Goal: Communication & Community: Ask a question

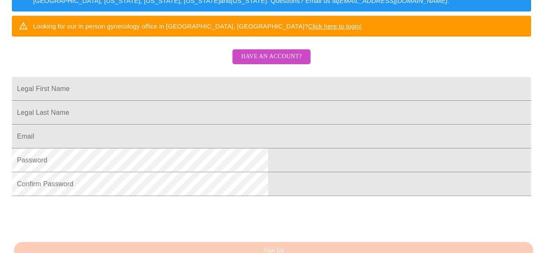
scroll to position [169, 0]
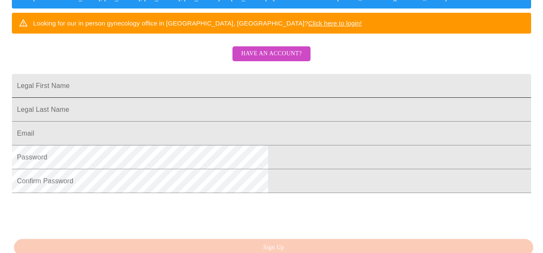
click at [360, 98] on input "Legal First Name" at bounding box center [272, 86] width 520 height 24
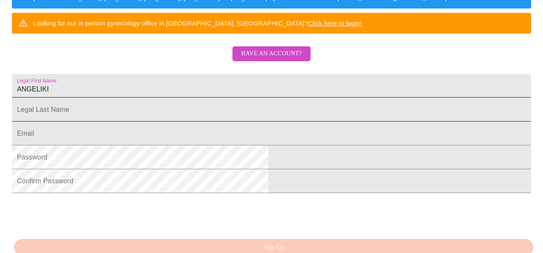
type input "ANGELIKI"
click at [169, 121] on input "Legal First Name" at bounding box center [272, 110] width 520 height 24
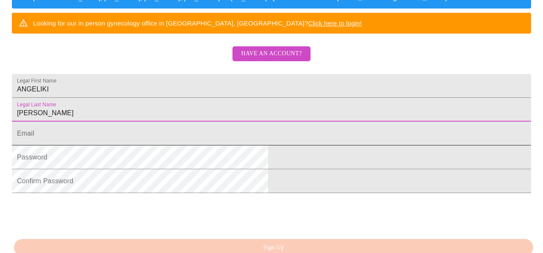
type input "[PERSON_NAME]"
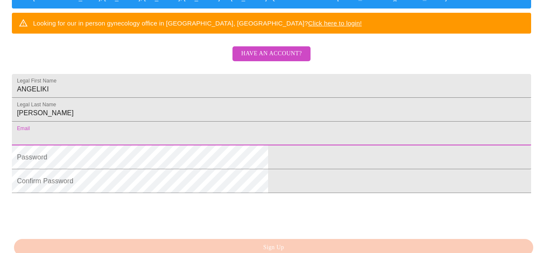
click at [208, 145] on input "Legal First Name" at bounding box center [272, 133] width 520 height 24
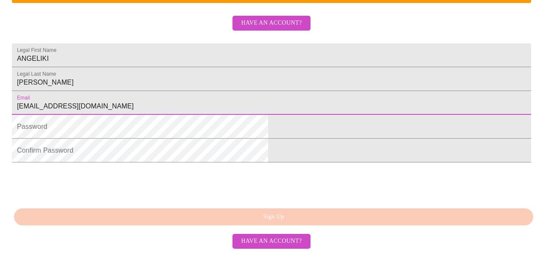
scroll to position [228, 0]
type input "[EMAIL_ADDRESS][DOMAIN_NAME]"
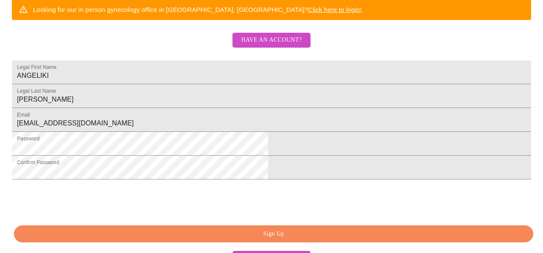
scroll to position [183, 0]
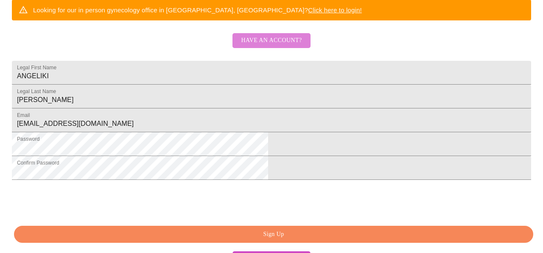
click at [278, 46] on span "Have an account?" at bounding box center [271, 40] width 61 height 11
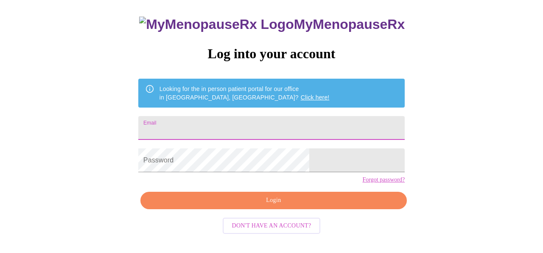
click at [262, 122] on input "Email" at bounding box center [271, 128] width 267 height 24
type input "[EMAIL_ADDRESS][DOMAIN_NAME]"
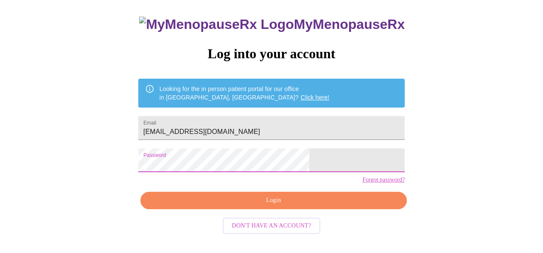
click at [273, 205] on span "Login" at bounding box center [273, 200] width 247 height 11
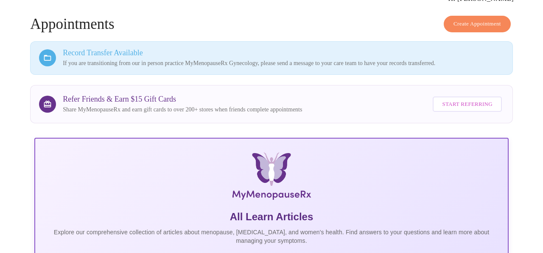
scroll to position [39, 0]
click at [107, 51] on h3 "Record Transfer Available" at bounding box center [283, 53] width 441 height 9
click at [44, 56] on icon at bounding box center [47, 59] width 7 height 6
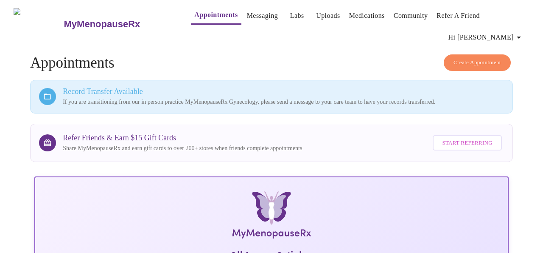
scroll to position [0, 0]
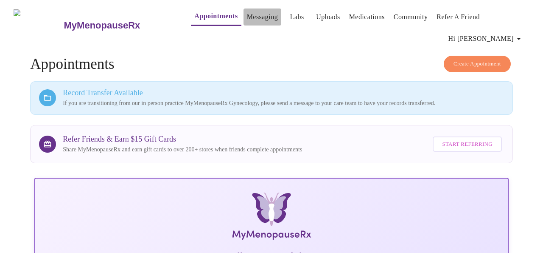
click at [247, 13] on link "Messaging" at bounding box center [262, 17] width 31 height 12
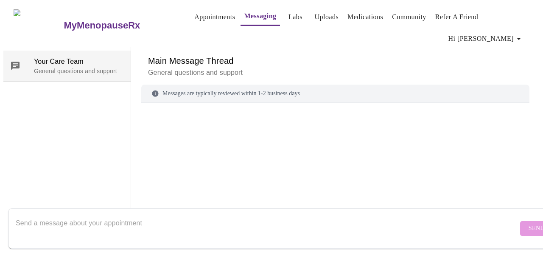
scroll to position [44, 0]
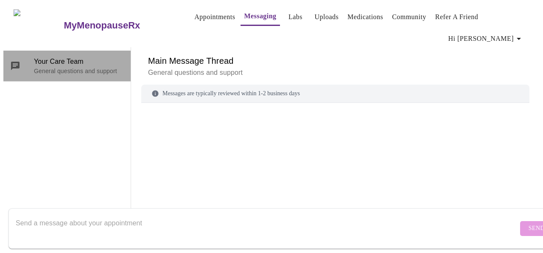
click at [87, 67] on p "General questions and support" at bounding box center [79, 71] width 90 height 8
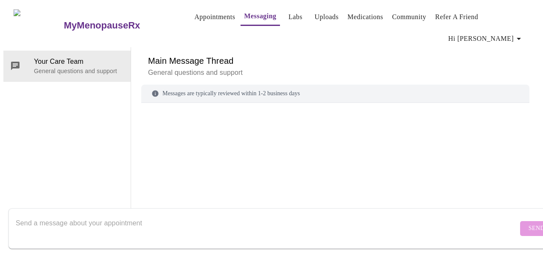
click at [160, 220] on textarea "Send a message about your appointment" at bounding box center [267, 227] width 503 height 27
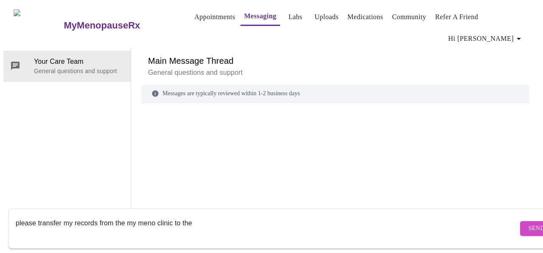
type textarea "please transfer my records from the my meno clinic to the"
drag, startPoint x: 199, startPoint y: 212, endPoint x: 55, endPoint y: 204, distance: 144.2
click at [55, 212] on div "please transfer my records from the my meno clinic to the" at bounding box center [267, 228] width 503 height 33
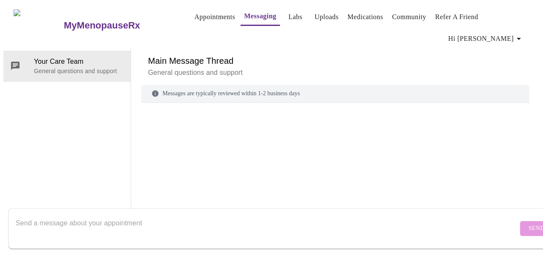
scroll to position [0, 0]
click at [194, 14] on link "Appointments" at bounding box center [214, 17] width 41 height 12
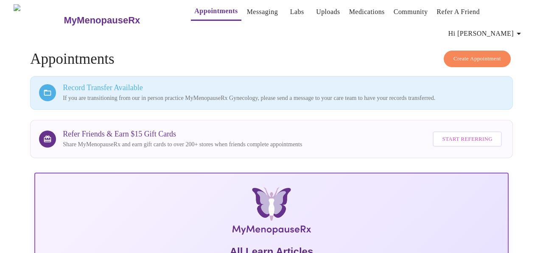
scroll to position [3, 0]
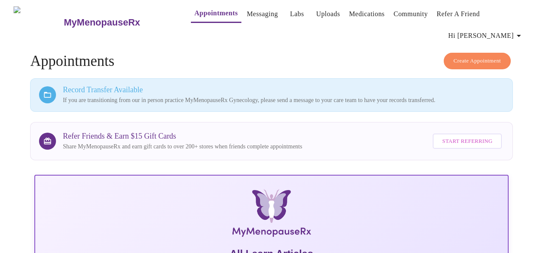
click at [247, 10] on link "Messaging" at bounding box center [262, 14] width 31 height 12
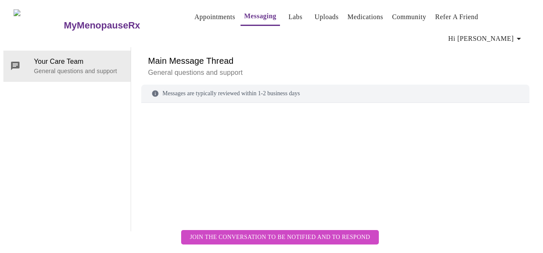
scroll to position [44, 0]
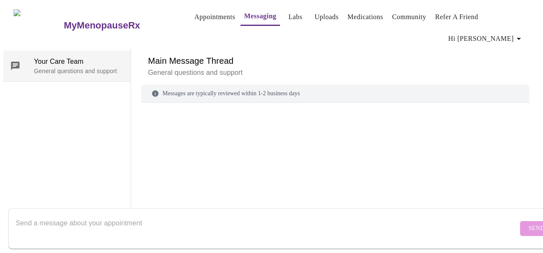
click at [74, 56] on span "Your Care Team" at bounding box center [79, 61] width 90 height 10
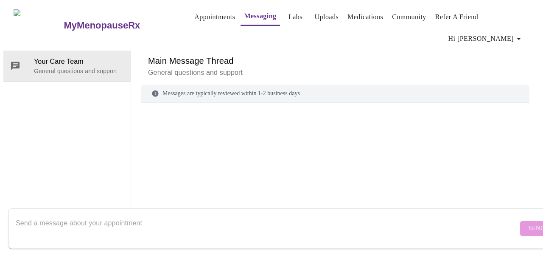
click at [70, 219] on textarea "Send a message about your appointment" at bounding box center [267, 227] width 503 height 27
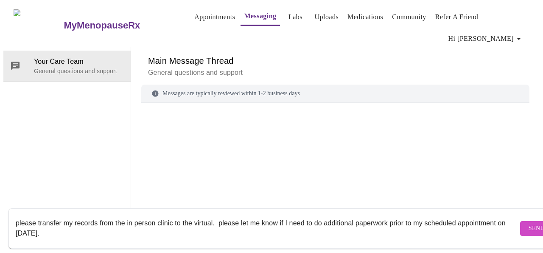
type textarea "please transfer my records from the in person clinic to the virtual. please let…"
click at [529, 223] on span "Send" at bounding box center [537, 228] width 16 height 11
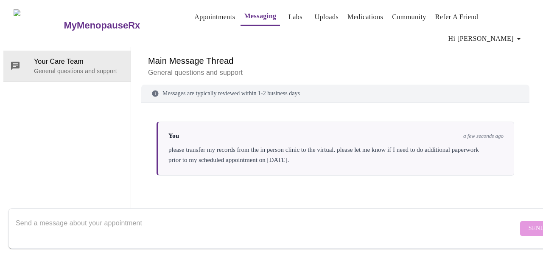
scroll to position [0, 0]
click at [195, 11] on link "Appointments" at bounding box center [214, 17] width 41 height 12
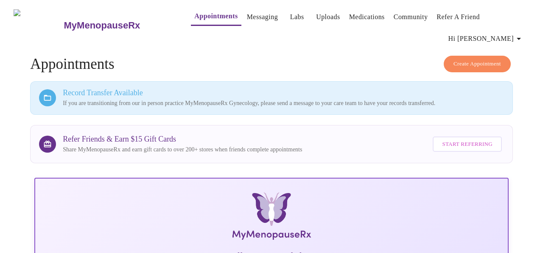
click at [290, 11] on link "Labs" at bounding box center [297, 17] width 14 height 12
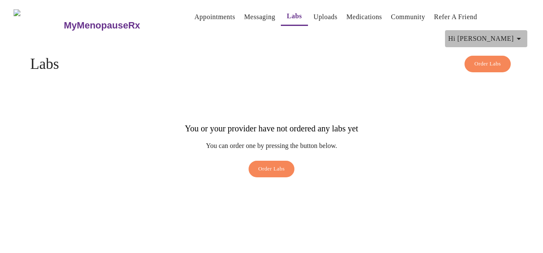
click at [524, 34] on icon "button" at bounding box center [519, 39] width 10 height 10
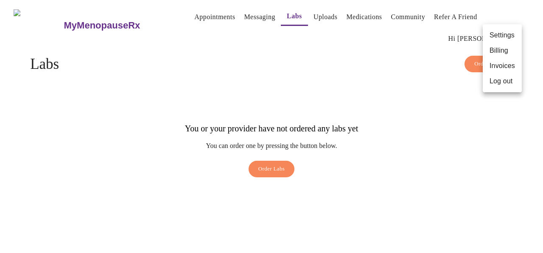
click at [487, 127] on div at bounding box center [271, 126] width 543 height 253
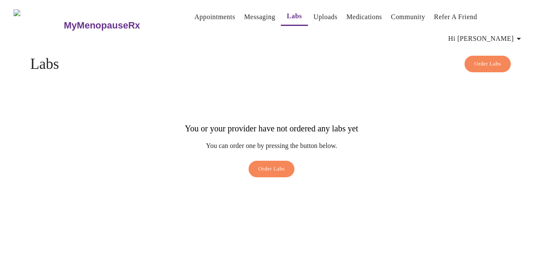
click at [194, 15] on link "Appointments" at bounding box center [214, 17] width 41 height 12
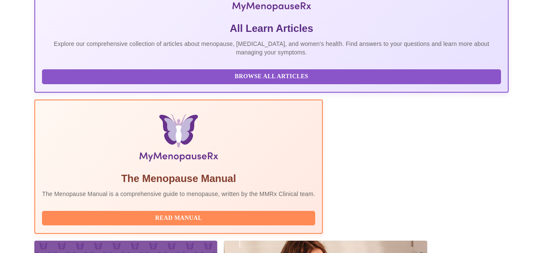
scroll to position [268, 0]
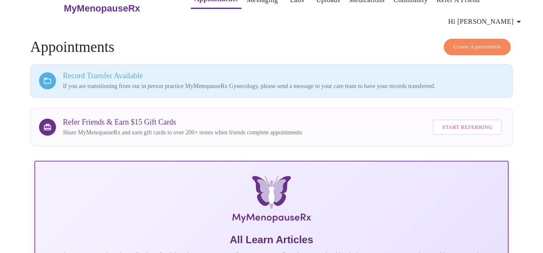
scroll to position [0, 0]
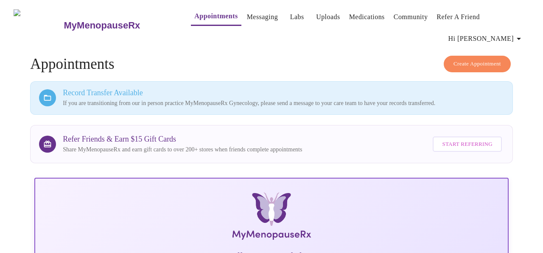
click at [316, 11] on link "Uploads" at bounding box center [328, 17] width 24 height 12
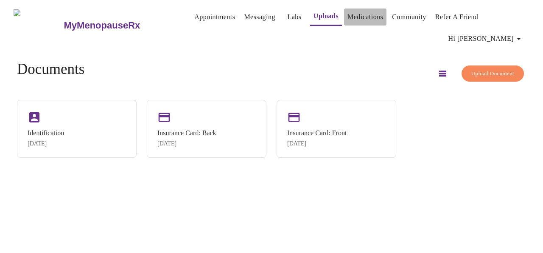
click at [360, 13] on link "Medications" at bounding box center [366, 17] width 36 height 12
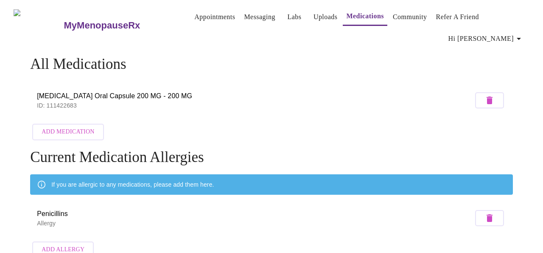
click at [287, 14] on link "Labs" at bounding box center [294, 17] width 14 height 12
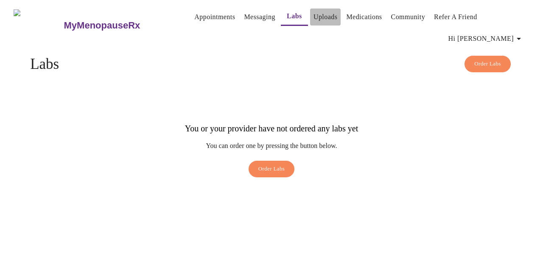
click at [314, 12] on link "Uploads" at bounding box center [326, 17] width 24 height 12
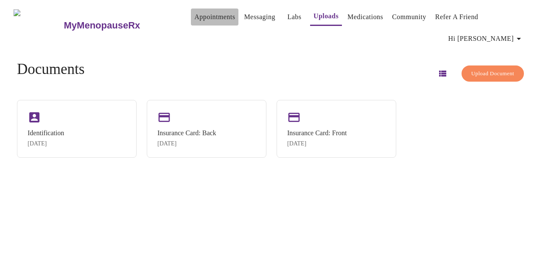
click at [197, 11] on link "Appointments" at bounding box center [214, 17] width 41 height 12
